Goal: Transaction & Acquisition: Purchase product/service

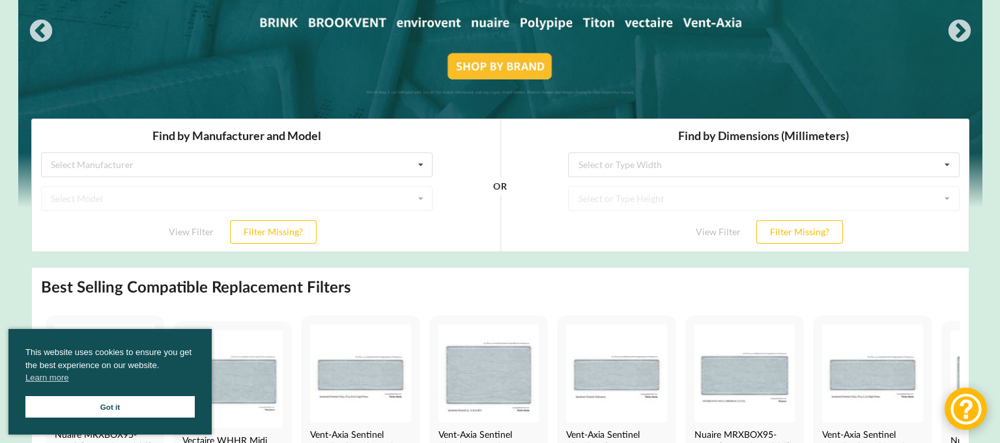
scroll to position [199, 0]
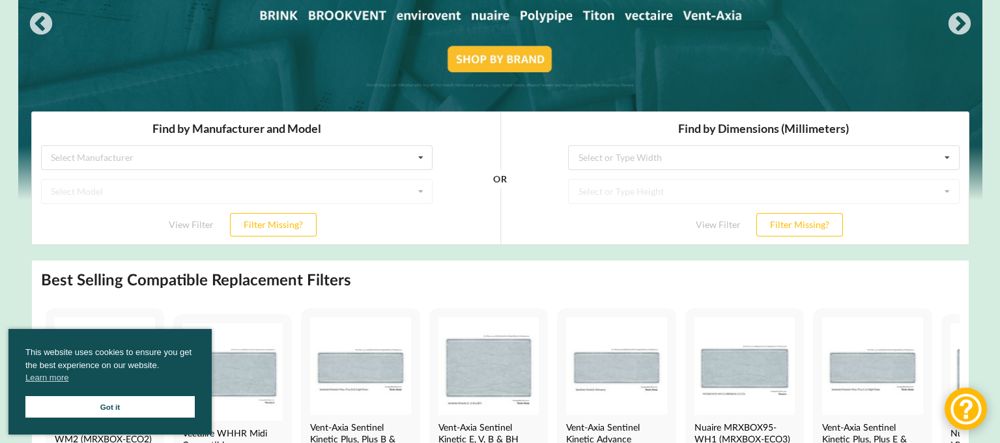
click at [148, 402] on link "Got it" at bounding box center [109, 406] width 169 height 21
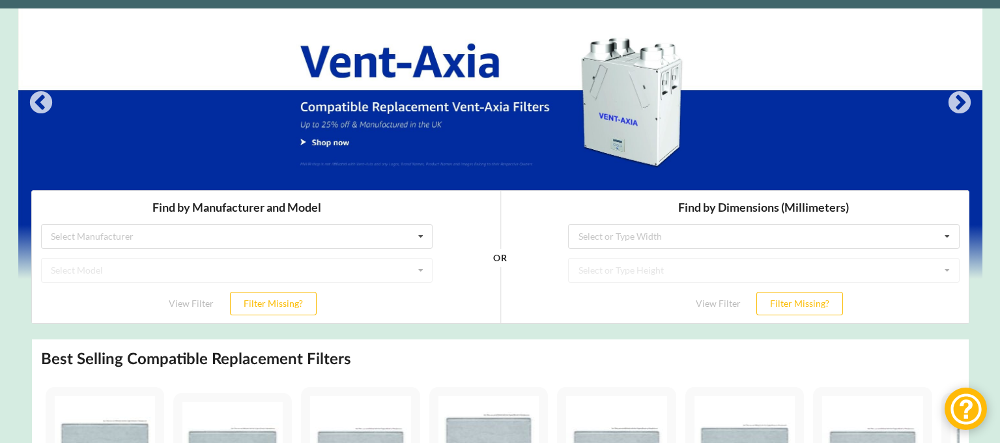
scroll to position [90, 0]
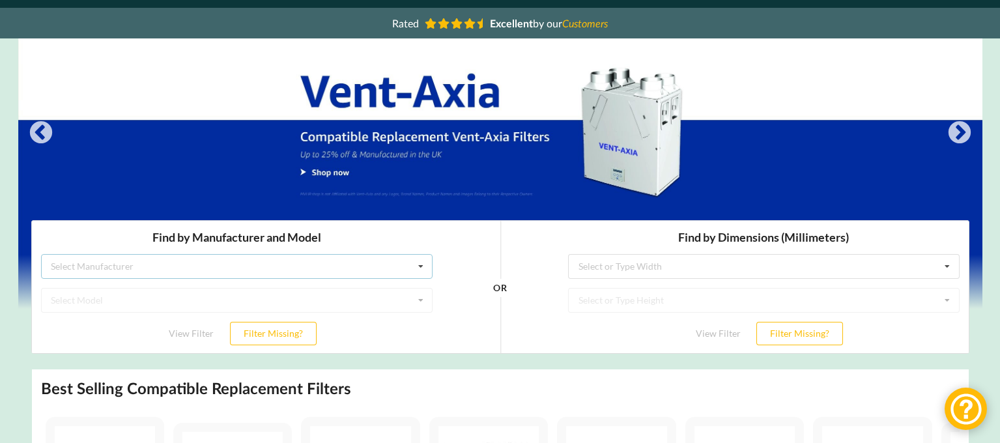
click at [289, 266] on div "Select Manufacturer Airflow Brink Brookvent Domus Envirovent Flakt Heatrae Sadi…" at bounding box center [235, 266] width 391 height 25
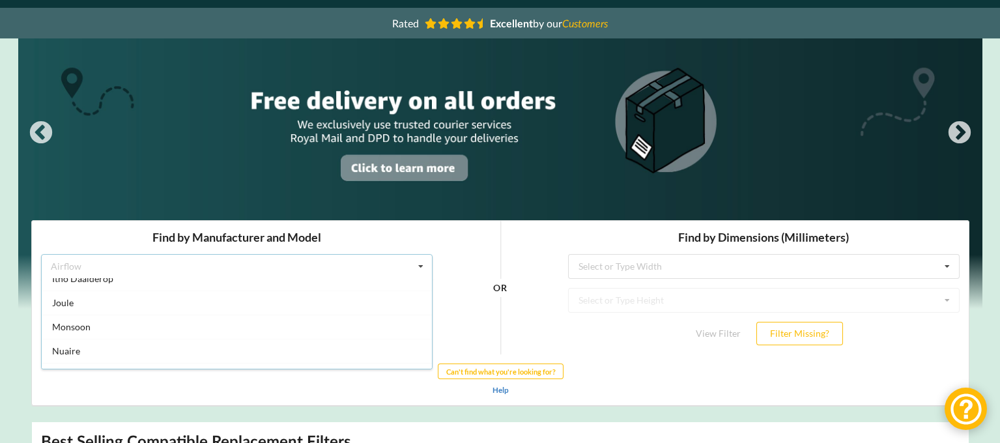
scroll to position [0, 0]
click at [447, 235] on div "OR" at bounding box center [499, 288] width 117 height 134
click at [636, 266] on div "Select or Type Width" at bounding box center [619, 266] width 83 height 9
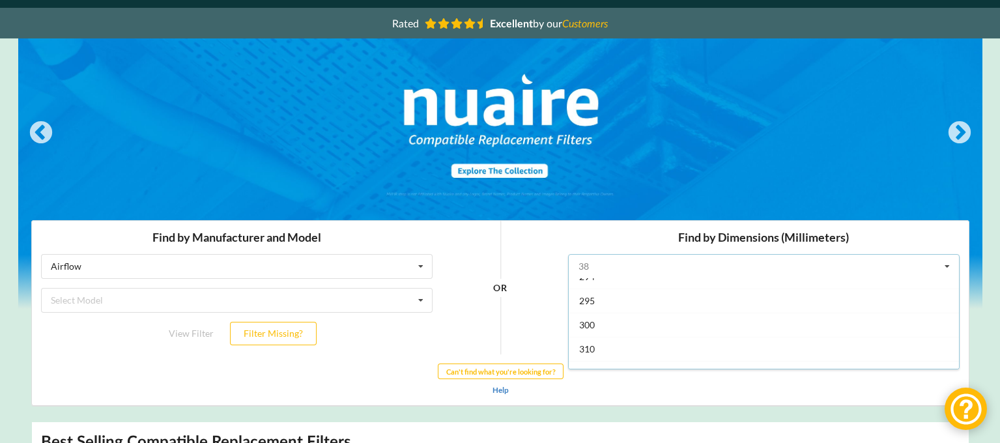
scroll to position [1329, 0]
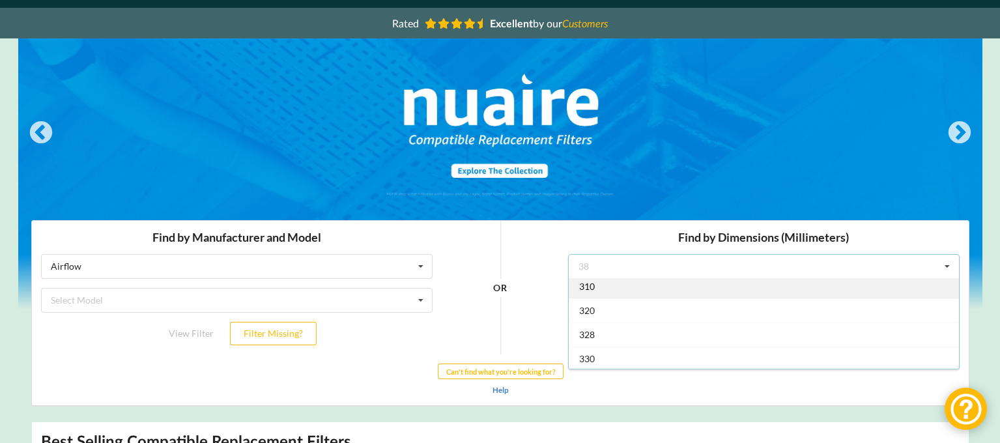
click at [600, 290] on div "310" at bounding box center [763, 286] width 390 height 24
click at [649, 300] on div "Select or Type Height" at bounding box center [620, 300] width 85 height 9
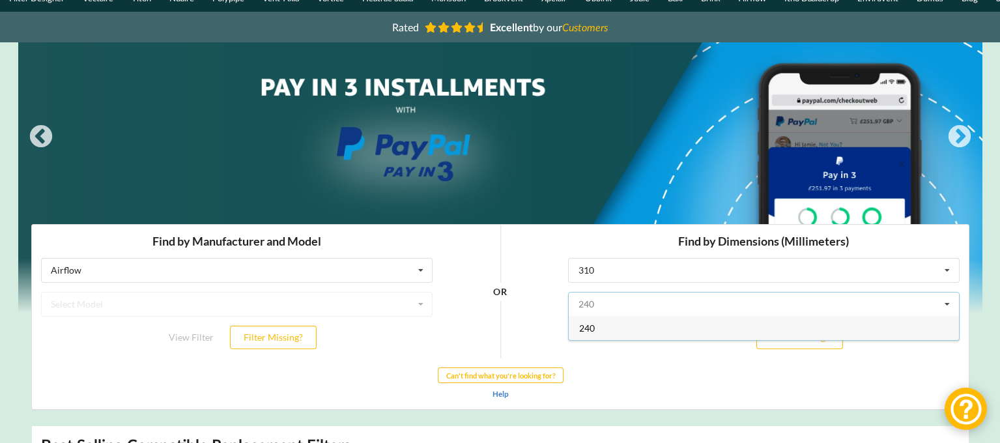
scroll to position [64, 0]
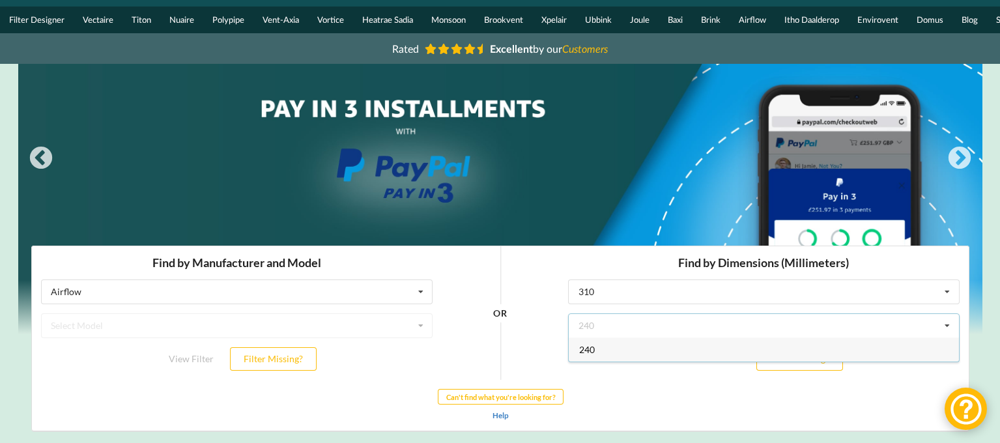
click at [593, 346] on span "240" at bounding box center [586, 349] width 16 height 11
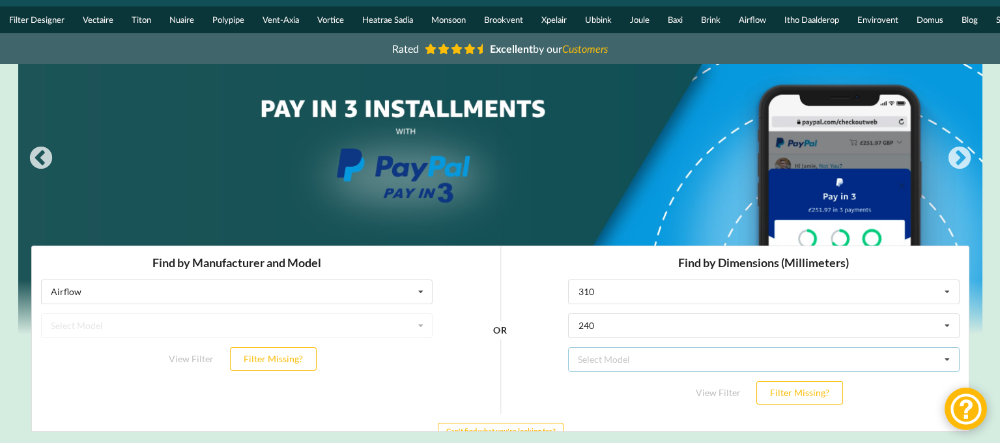
click at [632, 352] on div "Select Model Brink Flexivent 320" at bounding box center [762, 359] width 391 height 25
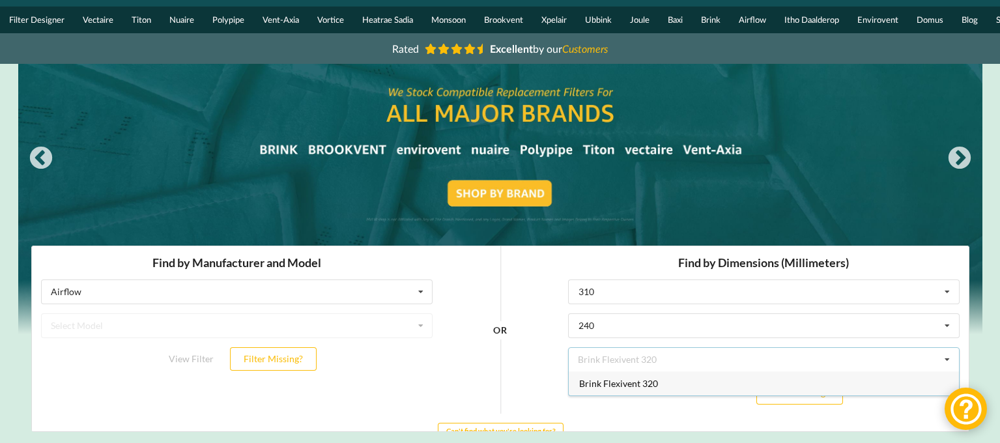
click at [541, 363] on div "OR" at bounding box center [499, 329] width 117 height 167
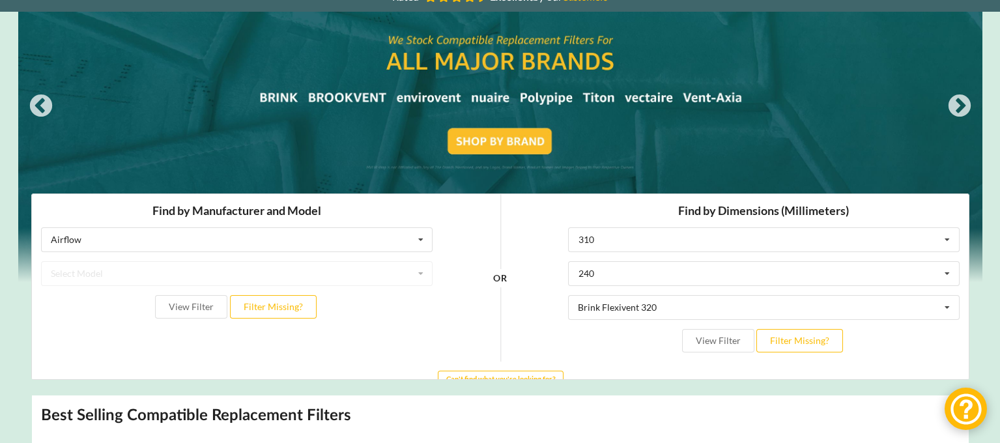
scroll to position [166, 0]
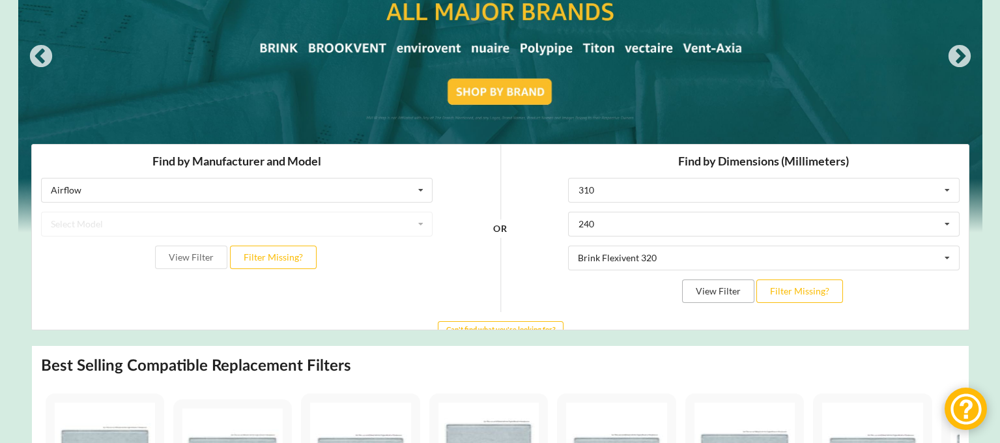
click at [731, 292] on button "View Filter" at bounding box center [717, 290] width 72 height 23
click at [600, 187] on input "text" at bounding box center [764, 189] width 390 height 23
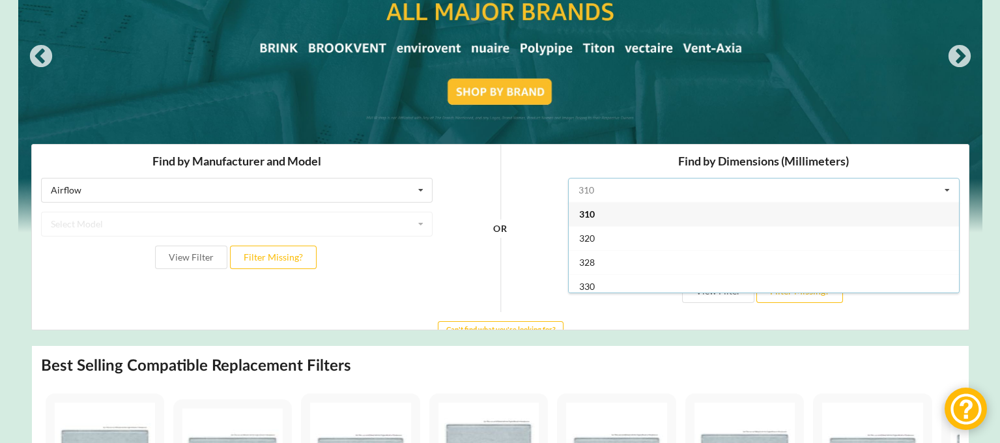
click at [600, 187] on input "text" at bounding box center [764, 189] width 390 height 23
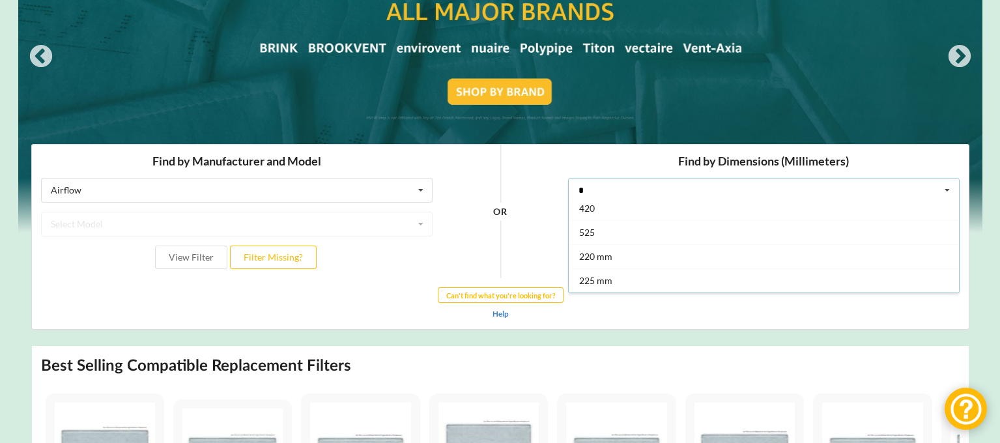
scroll to position [0, 0]
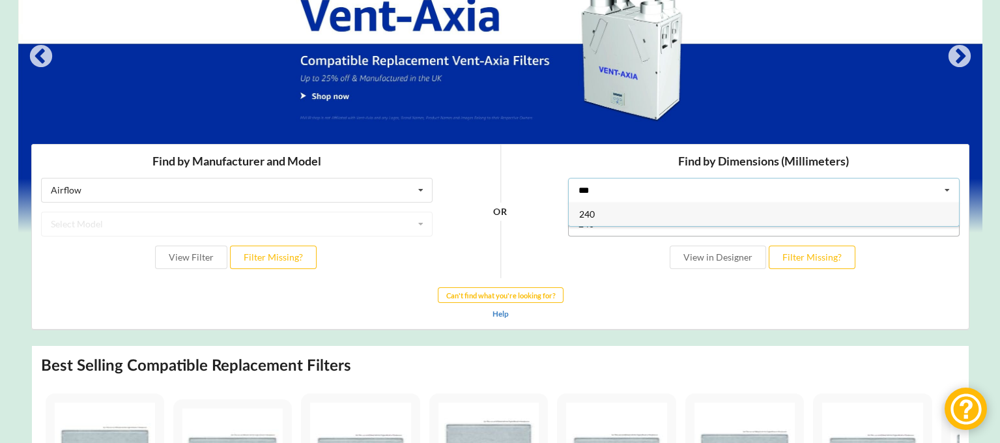
type input "***"
click at [616, 231] on input "text" at bounding box center [764, 223] width 390 height 23
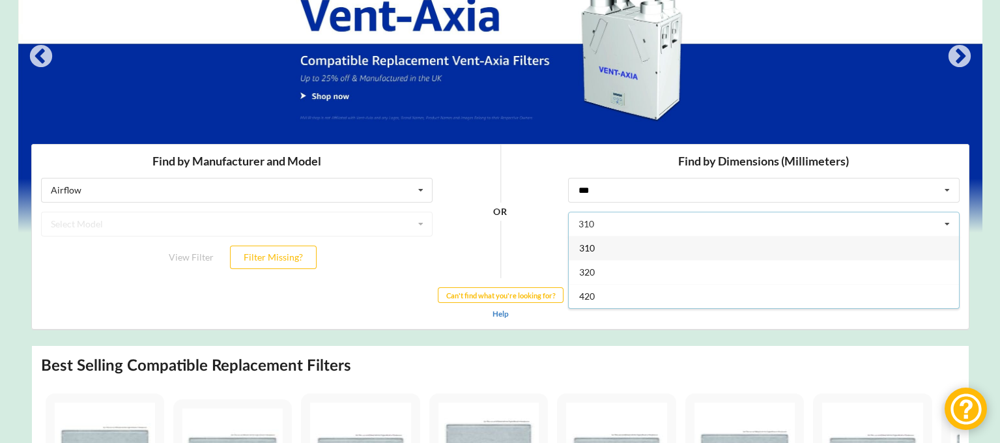
click at [602, 244] on div "310" at bounding box center [763, 248] width 390 height 24
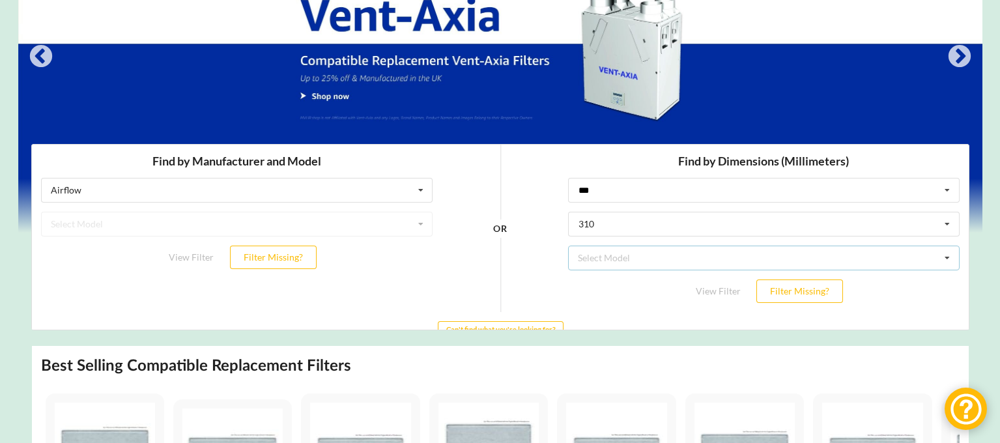
click at [619, 256] on div "Select Model" at bounding box center [603, 257] width 52 height 9
click at [638, 276] on span "Brink Flexivent 320" at bounding box center [617, 281] width 79 height 11
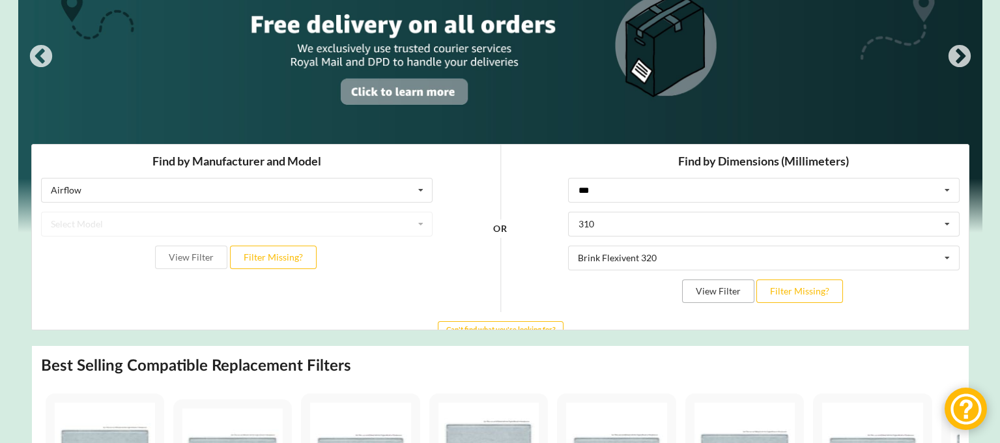
click at [719, 291] on button "View Filter" at bounding box center [717, 290] width 72 height 23
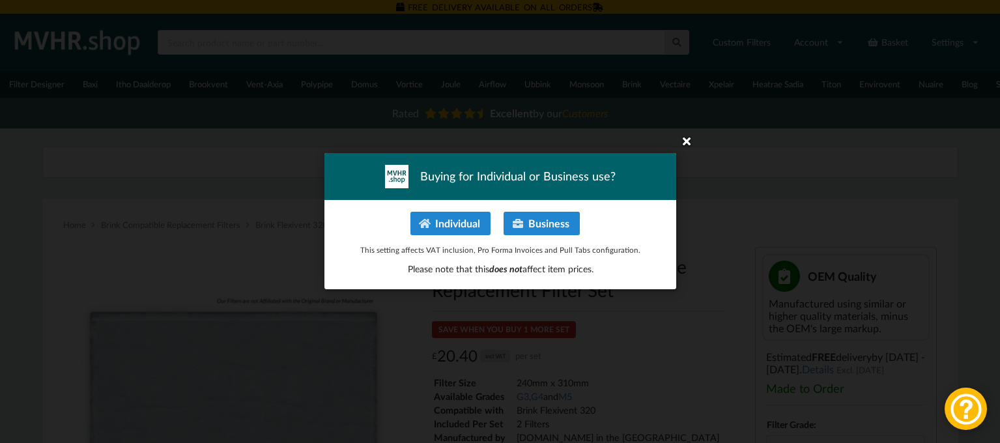
click at [686, 142] on icon at bounding box center [686, 140] width 21 height 21
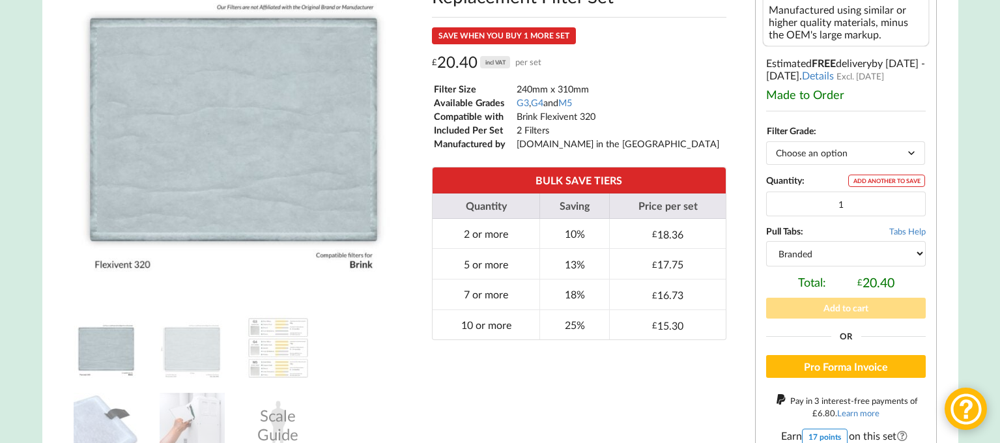
scroll to position [300, 0]
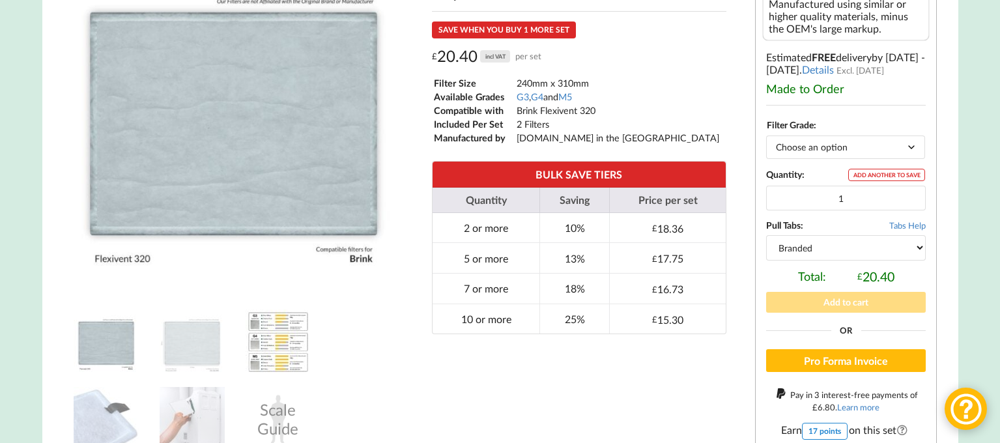
click at [277, 350] on img at bounding box center [278, 341] width 65 height 65
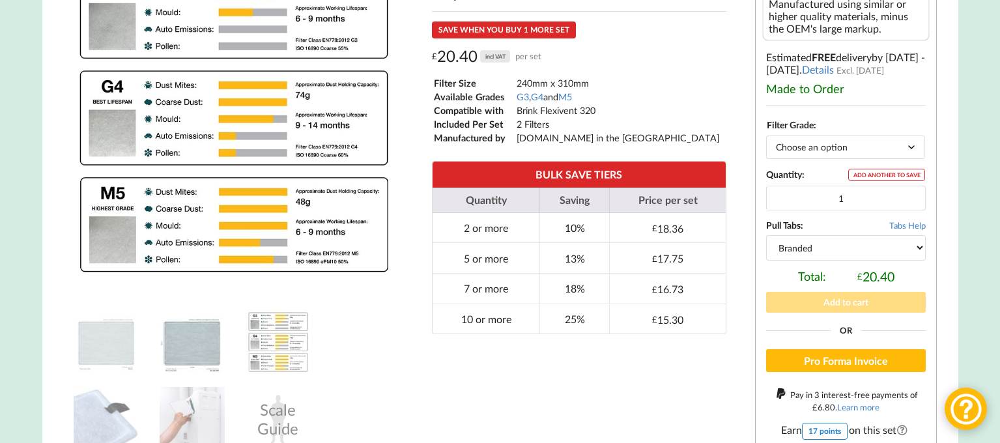
click at [195, 348] on img at bounding box center [192, 341] width 65 height 65
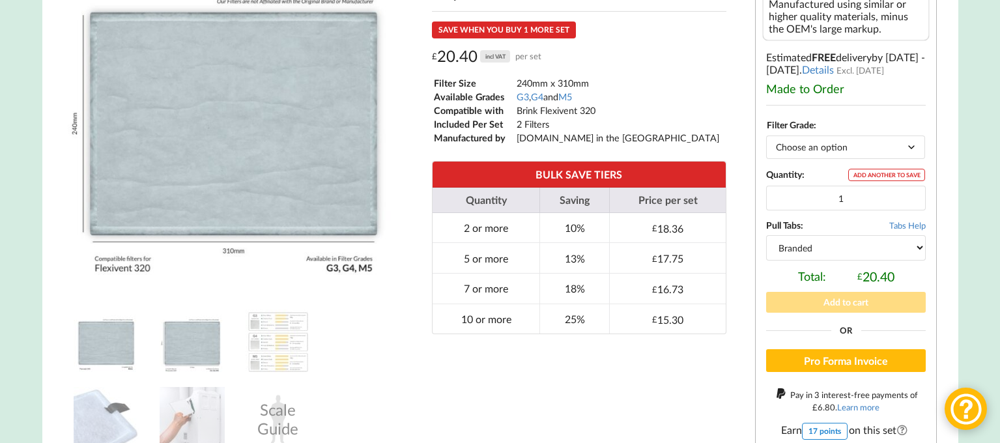
click at [117, 358] on img at bounding box center [106, 341] width 65 height 65
click at [197, 352] on img at bounding box center [192, 341] width 65 height 65
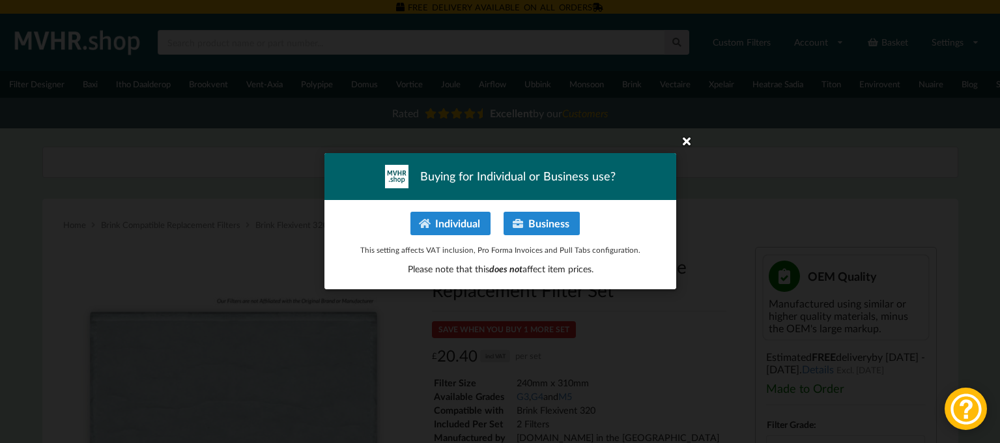
click at [684, 144] on icon at bounding box center [686, 140] width 21 height 21
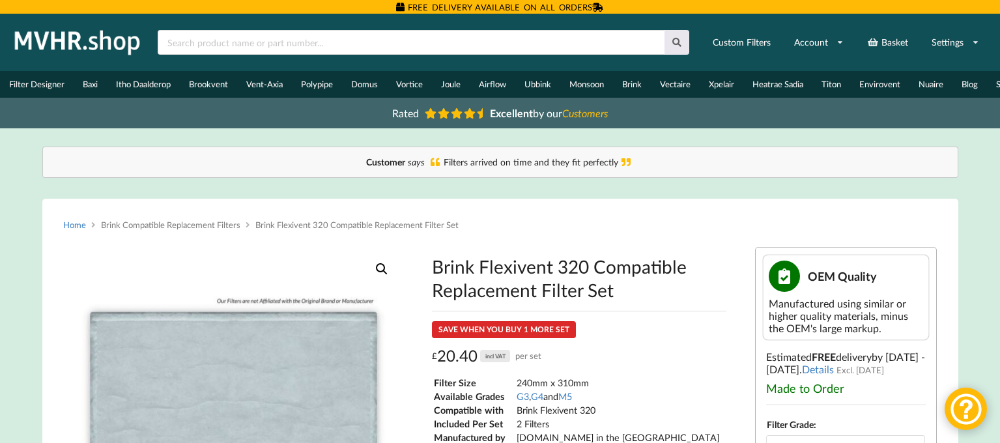
click at [79, 230] on link "Home" at bounding box center [74, 224] width 23 height 10
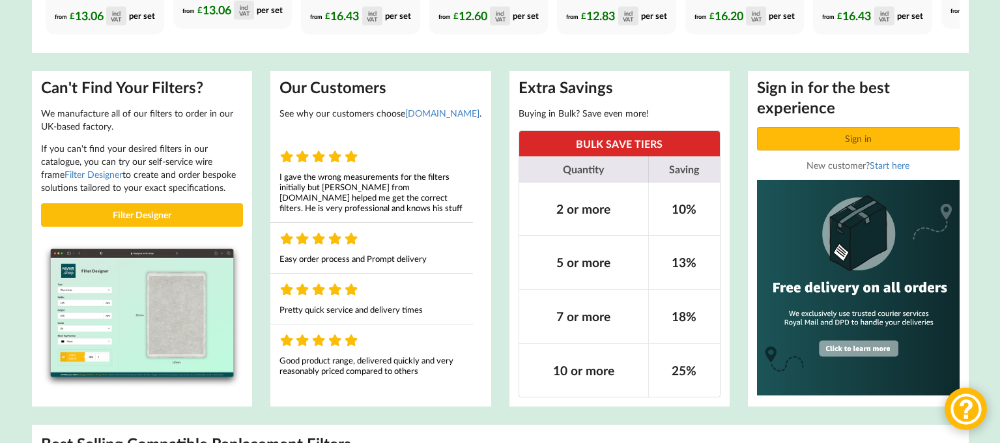
scroll to position [711, 0]
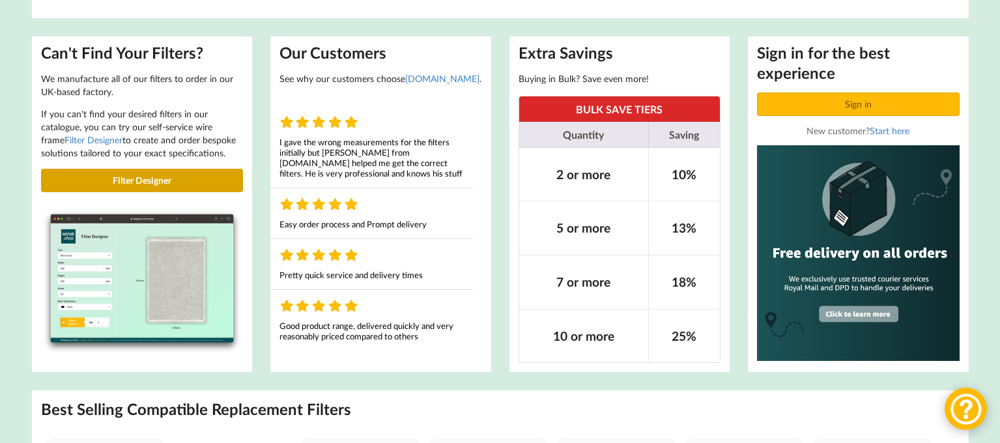
click at [147, 192] on link "Filter Designer" at bounding box center [142, 180] width 203 height 23
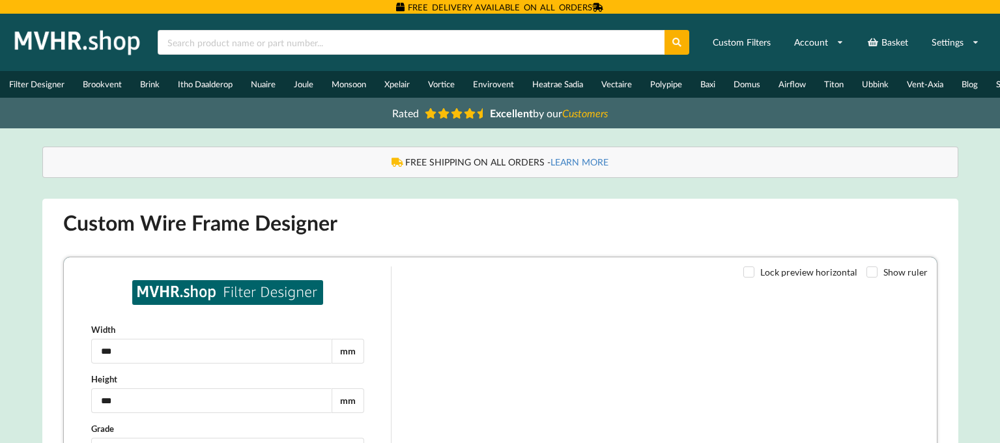
type input "***"
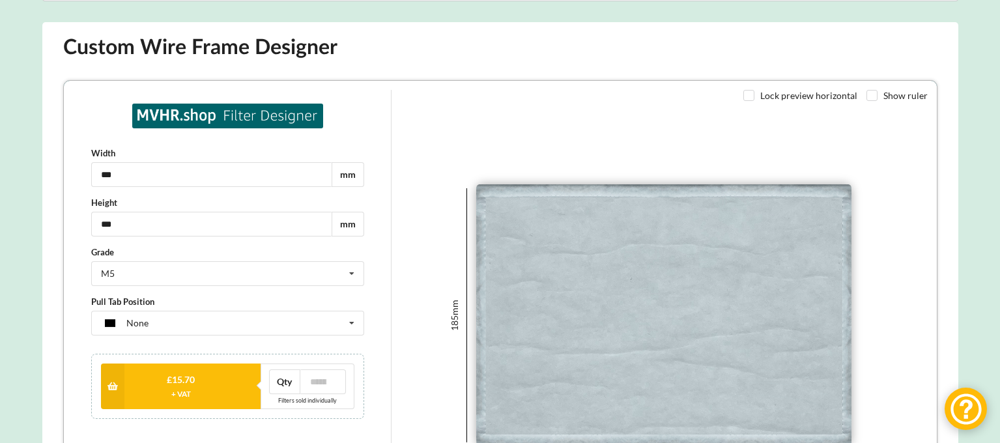
scroll to position [270, 0]
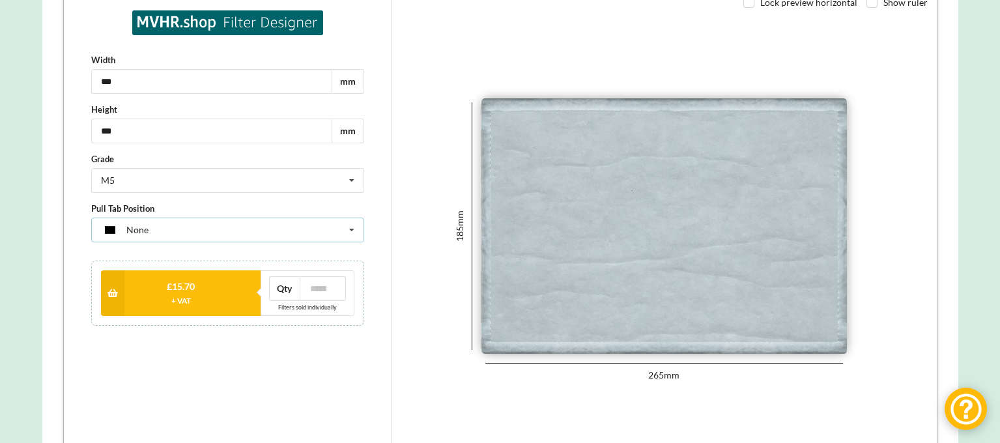
click at [330, 230] on div "None None Tag on shortest side Tag on longest side Two tags on longest side" at bounding box center [226, 230] width 273 height 25
click at [395, 227] on div "Lock preview horizontal Show ruler 185 mm 265 mm" at bounding box center [663, 226] width 546 height 459
click at [261, 182] on div "M5 G2 G3 G4 M5" at bounding box center [226, 180] width 273 height 25
click at [391, 184] on div "Lock preview horizontal Show ruler 185 mm 265 mm" at bounding box center [663, 226] width 546 height 459
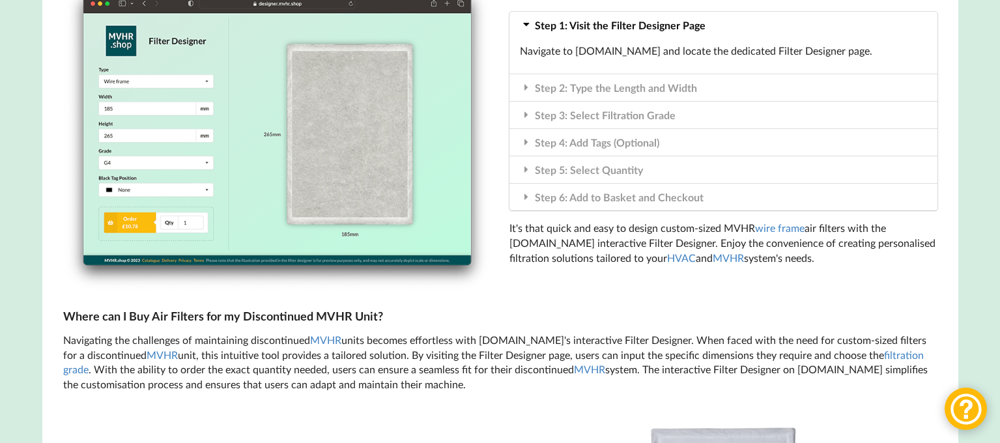
scroll to position [0, 0]
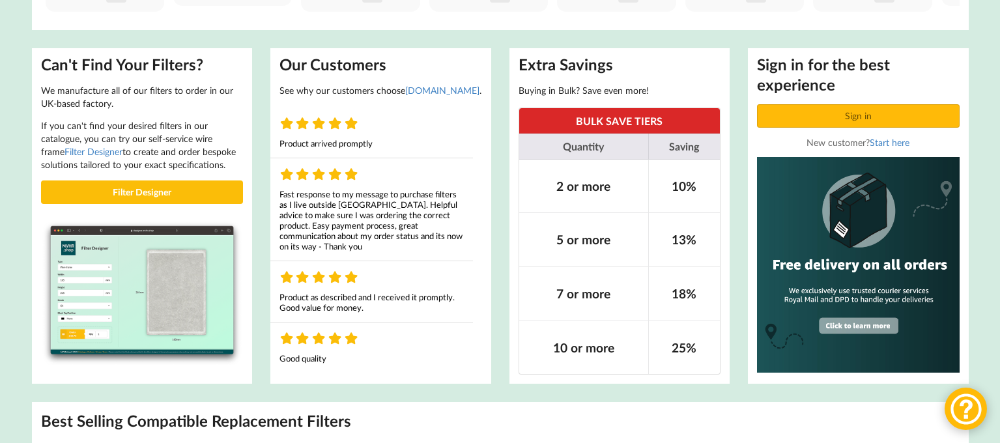
click at [162, 289] on img at bounding box center [142, 292] width 203 height 147
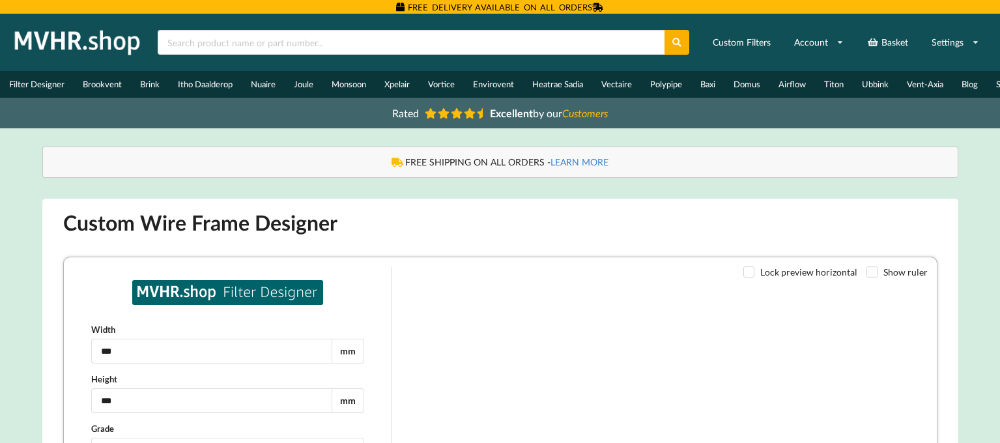
type input "***"
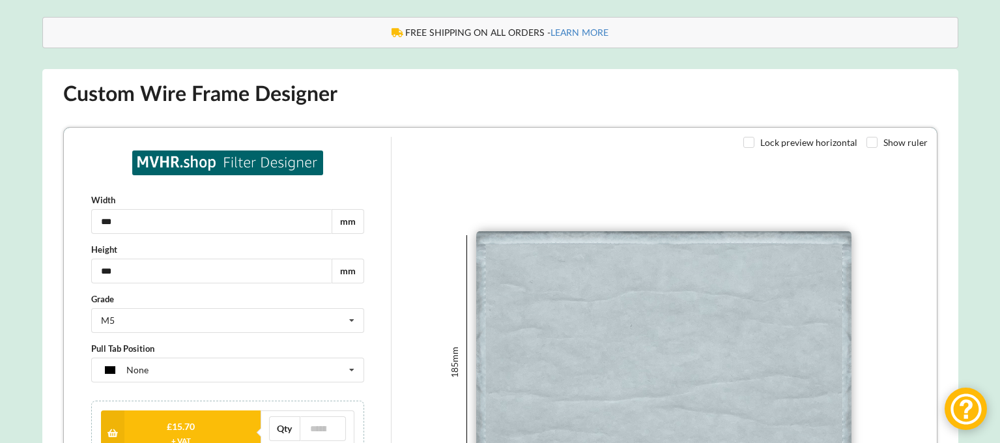
scroll to position [173, 0]
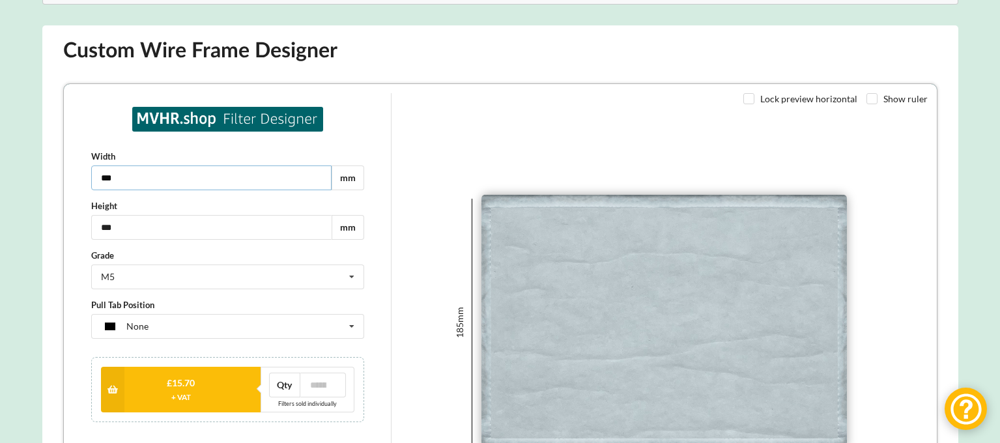
click at [141, 178] on input "***" at bounding box center [210, 177] width 240 height 25
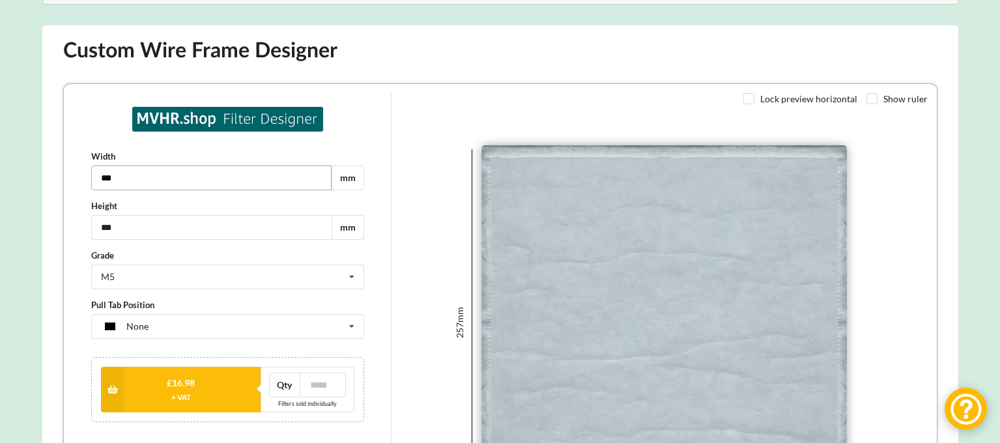
type input "***"
click at [139, 227] on input "***" at bounding box center [210, 226] width 240 height 25
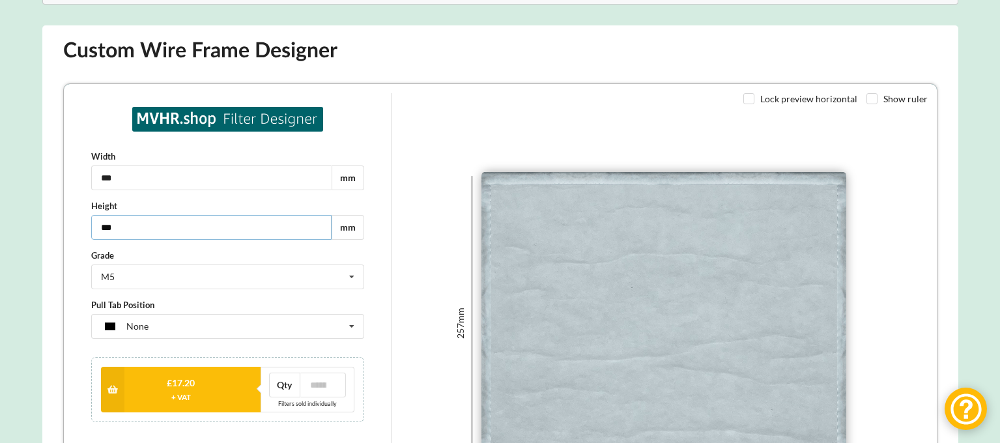
type input "***"
click at [193, 252] on label "Grade" at bounding box center [226, 254] width 273 height 13
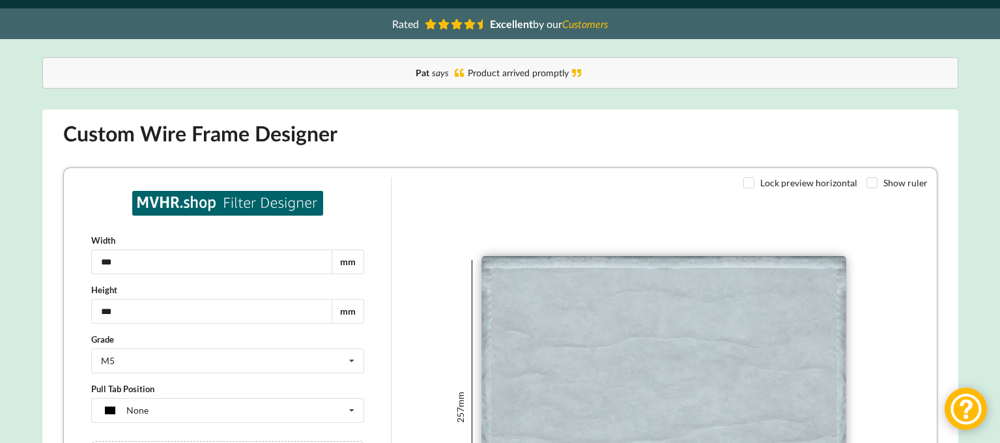
scroll to position [0, 0]
